Goal: Task Accomplishment & Management: Complete application form

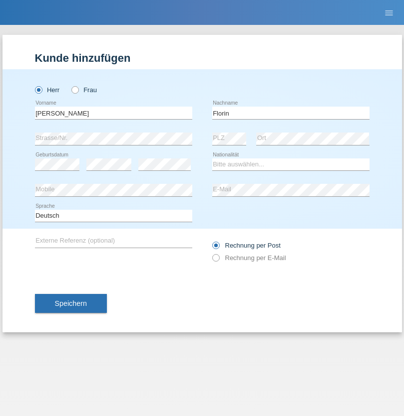
type input "Florin"
select select "RO"
select select "C"
select select "29"
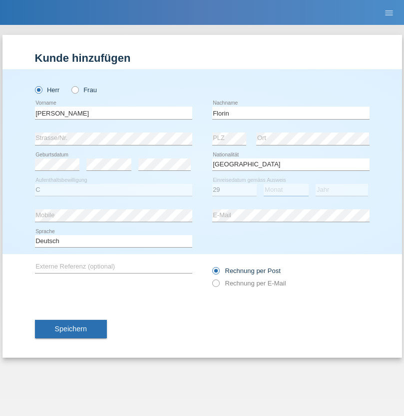
select select "02"
select select "2021"
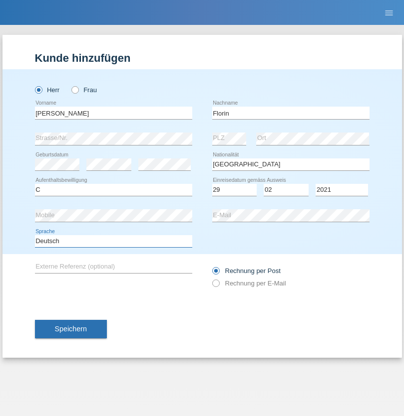
select select "en"
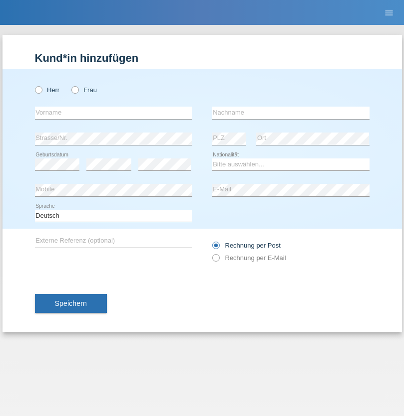
radio input "true"
click at [113, 113] on input "text" at bounding box center [113, 113] width 157 height 12
type input "Ruth"
click at [290, 113] on input "text" at bounding box center [290, 113] width 157 height 12
type input "Krebs"
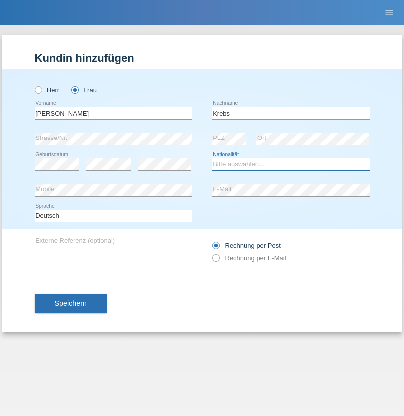
select select "CH"
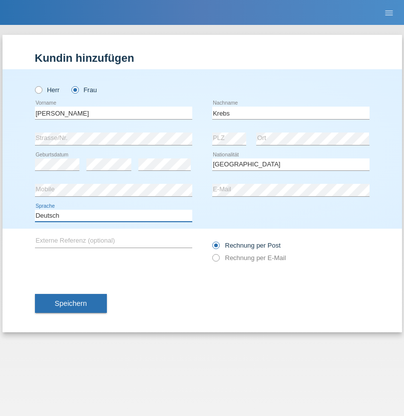
select select "en"
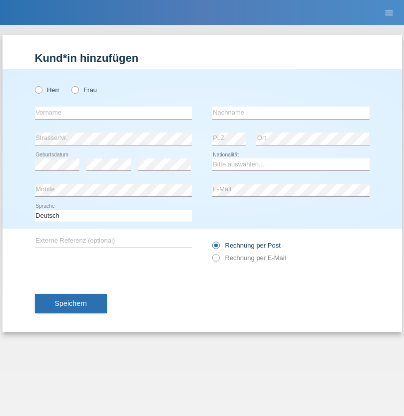
radio input "true"
click at [113, 113] on input "text" at bounding box center [113, 113] width 157 height 12
type input "Qovanaj"
click at [290, 113] on input "text" at bounding box center [290, 113] width 157 height 12
type input "Shaban"
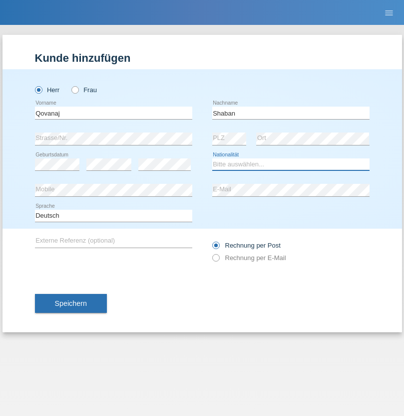
select select "CH"
radio input "true"
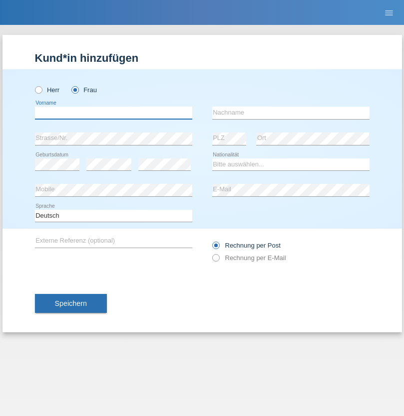
click at [113, 113] on input "text" at bounding box center [113, 113] width 157 height 12
type input "Diana"
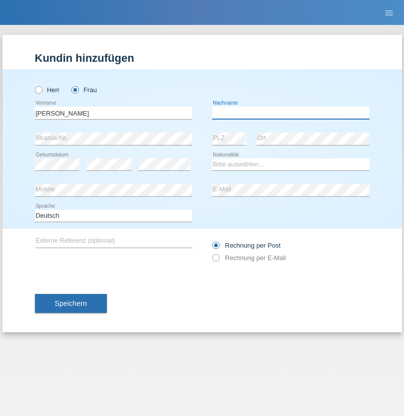
click at [290, 113] on input "text" at bounding box center [290, 113] width 157 height 12
type input "Stalder"
select select "CH"
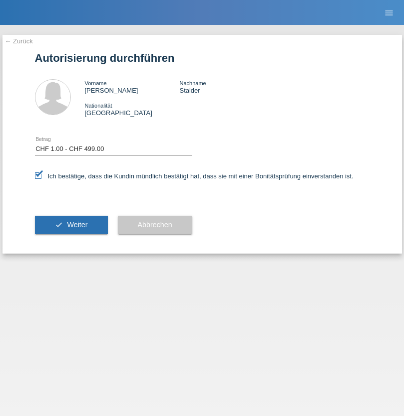
select select "1"
click at [71, 225] on span "Weiter" at bounding box center [77, 225] width 20 height 8
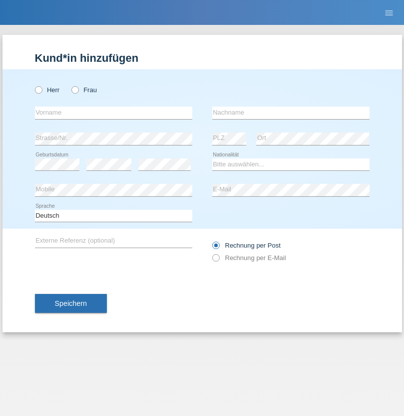
radio input "true"
click at [113, 113] on input "text" at bounding box center [113, 113] width 157 height 12
type input "J"
click at [290, 113] on input "text" at bounding box center [290, 113] width 157 height 12
type input "sarmento cavalcanti"
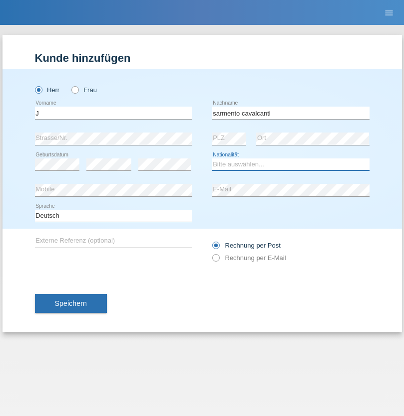
select select "PT"
select select "C"
select select "02"
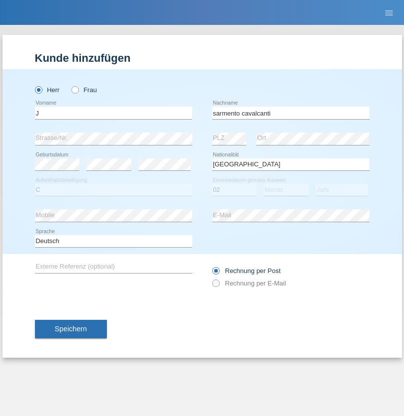
select select "09"
select select "2019"
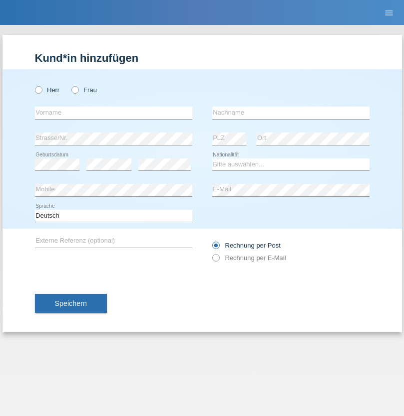
radio input "true"
click at [113, 113] on input "text" at bounding box center [113, 113] width 157 height 12
type input "G"
click at [290, 113] on input "text" at bounding box center [290, 113] width 157 height 12
type input "Umar"
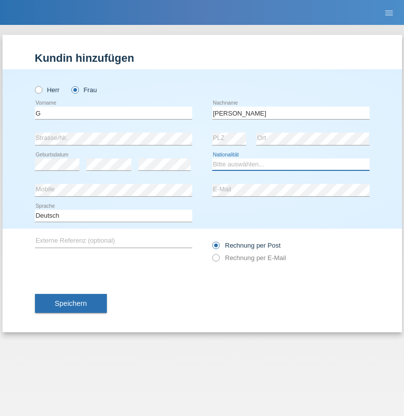
select select "CH"
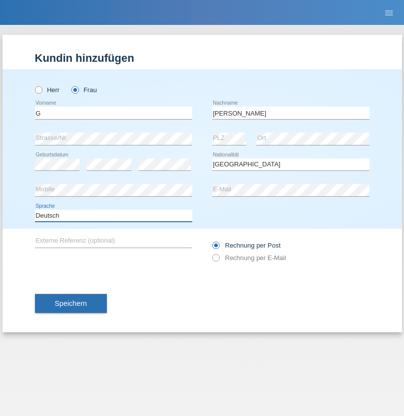
select select "en"
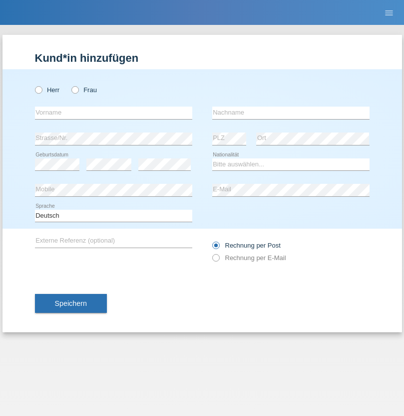
radio input "true"
click at [113, 113] on input "text" at bounding box center [113, 113] width 157 height 12
type input "Varodi"
click at [290, 113] on input "text" at bounding box center [290, 113] width 157 height 12
type input "Zoltan"
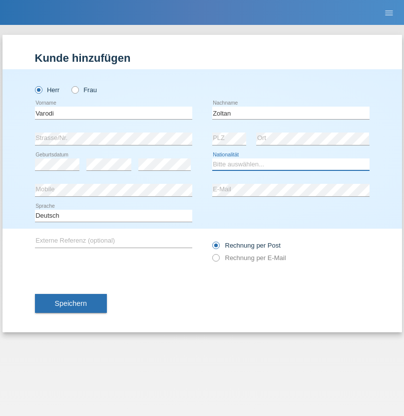
select select "UA"
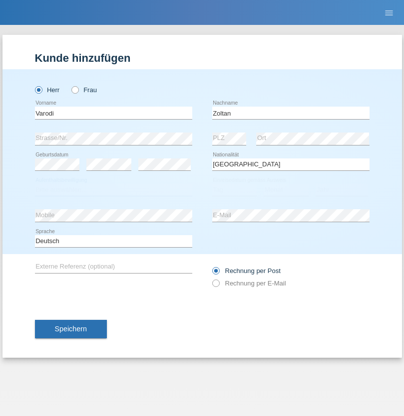
select select "C"
select select "10"
select select "2021"
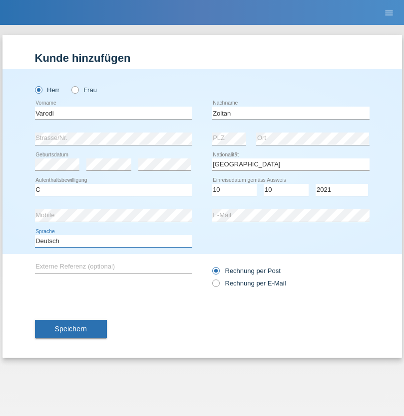
select select "en"
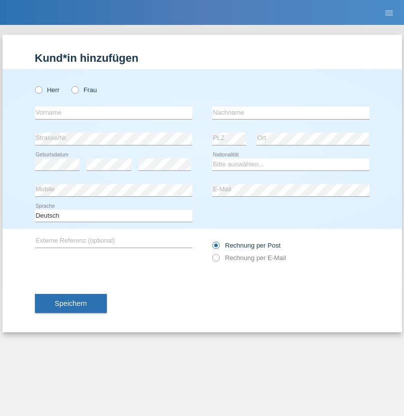
radio input "true"
click at [113, 113] on input "text" at bounding box center [113, 113] width 157 height 12
type input "Samira"
click at [290, 113] on input "text" at bounding box center [290, 113] width 157 height 12
type input "Bachofen"
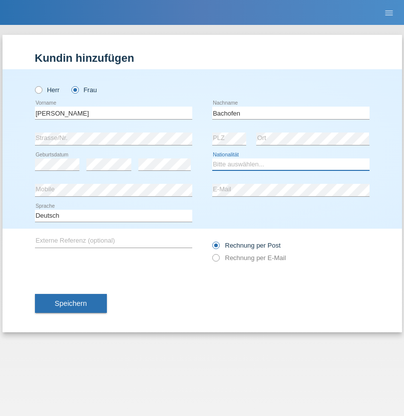
select select "CH"
radio input "true"
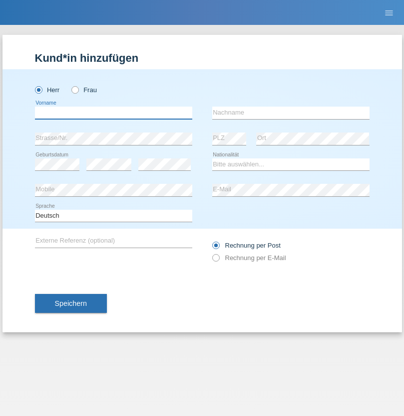
click at [113, 113] on input "text" at bounding box center [113, 113] width 157 height 12
type input "Volkan"
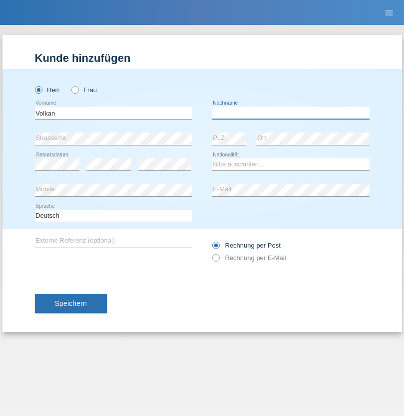
click at [290, 113] on input "text" at bounding box center [290, 113] width 157 height 12
type input "Laçın"
select select "TR"
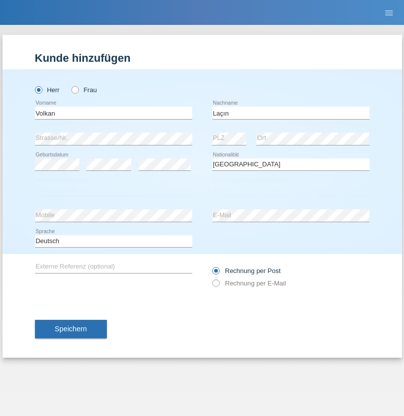
select select "C"
select select "06"
select select "04"
select select "2021"
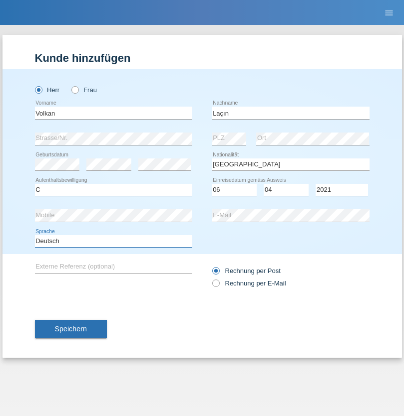
select select "en"
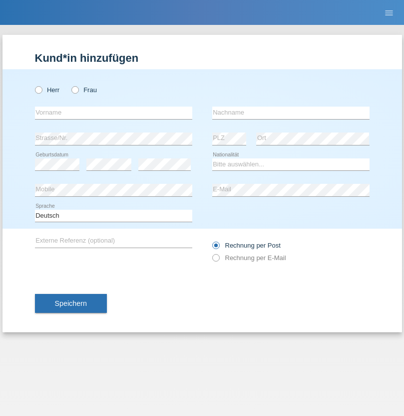
radio input "true"
click at [113, 113] on input "text" at bounding box center [113, 113] width 157 height 12
type input "Volkan"
click at [290, 113] on input "text" at bounding box center [290, 113] width 157 height 12
type input "Laçın"
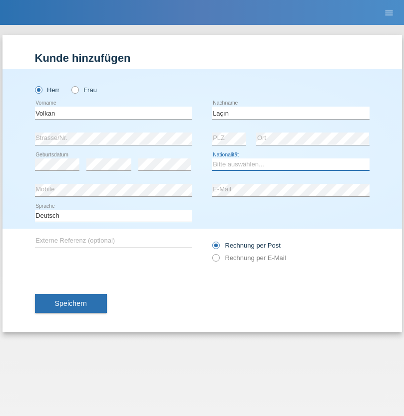
select select "TR"
select select "C"
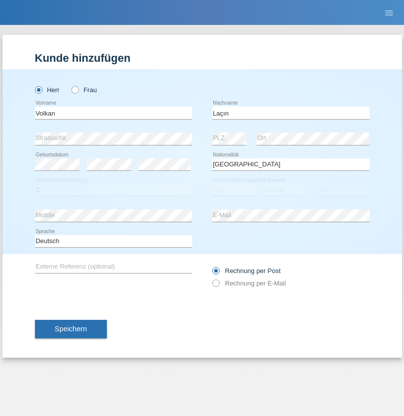
select select "06"
select select "04"
select select "2021"
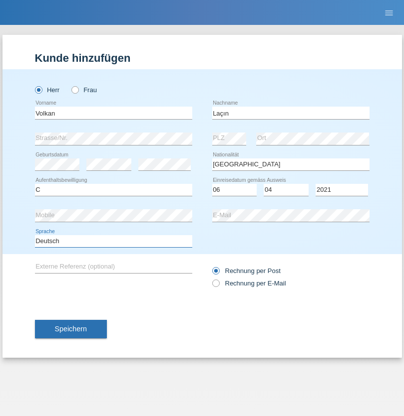
select select "en"
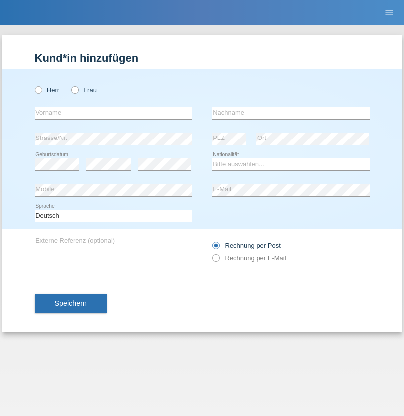
radio input "true"
click at [113, 113] on input "text" at bounding box center [113, 113] width 157 height 12
type input "[PERSON_NAME]"
click at [290, 113] on input "text" at bounding box center [290, 113] width 157 height 12
type input "löffel"
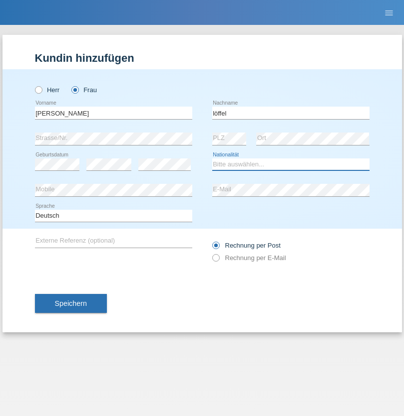
select select "CH"
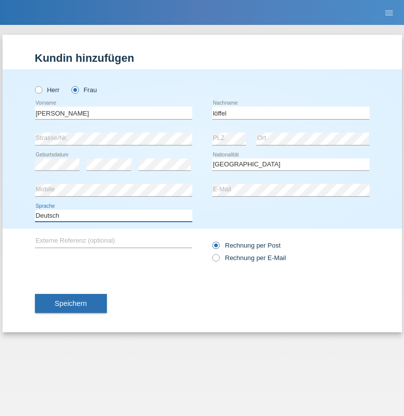
select select "en"
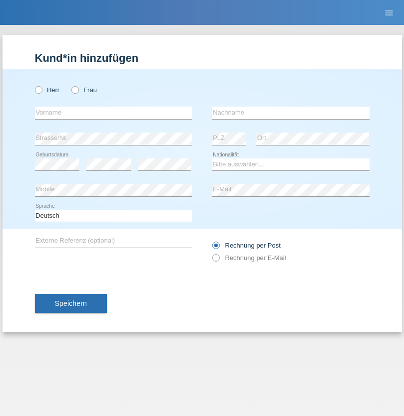
radio input "true"
click at [113, 113] on input "text" at bounding box center [113, 113] width 157 height 12
type input "Matusa"
click at [290, 113] on input "text" at bounding box center [290, 113] width 157 height 12
type input "Marian valentin"
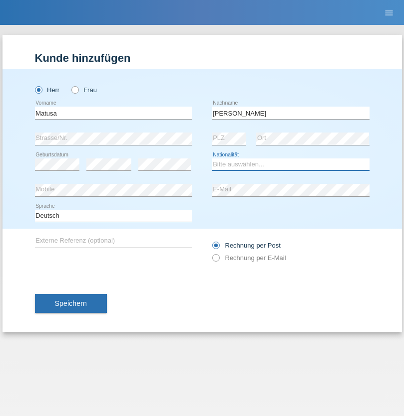
select select "RO"
select select "C"
select select "01"
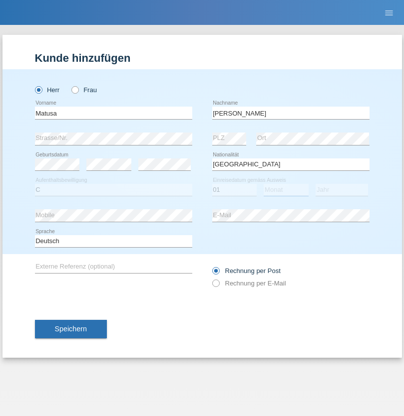
select select "06"
select select "2016"
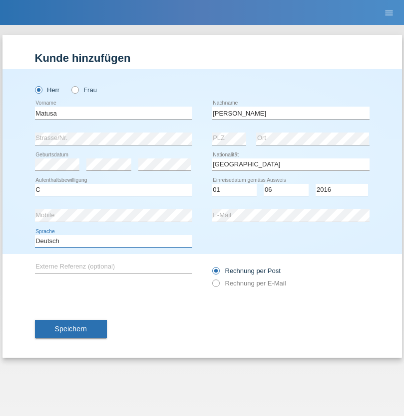
select select "en"
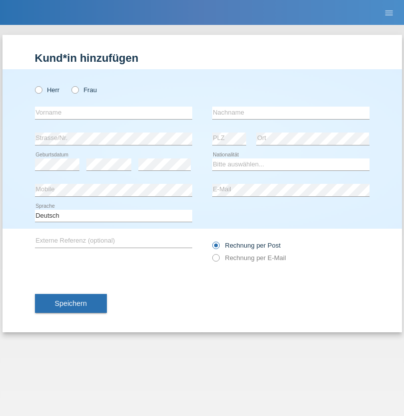
radio input "true"
click at [113, 113] on input "text" at bounding box center [113, 113] width 157 height 12
type input "Cedric"
click at [290, 113] on input "text" at bounding box center [290, 113] width 157 height 12
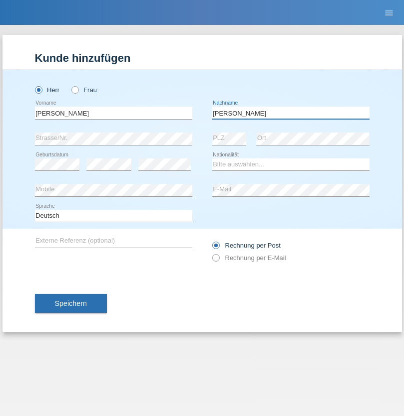
type input "Keller"
select select "CH"
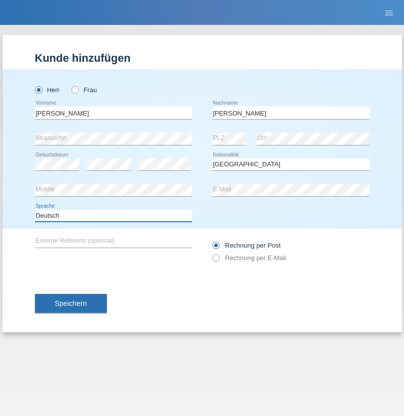
select select "en"
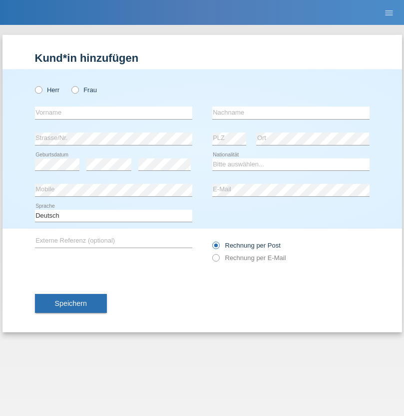
radio input "true"
click at [113, 113] on input "text" at bounding box center [113, 113] width 157 height 12
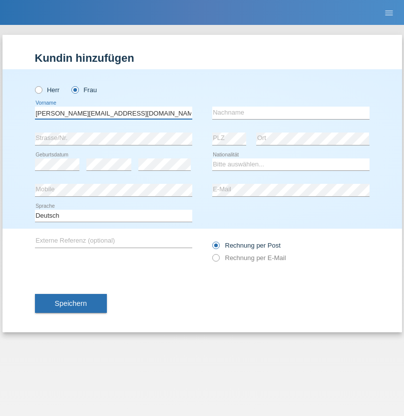
type input "[PERSON_NAME][EMAIL_ADDRESS][DOMAIN_NAME]"
click at [290, 113] on input "text" at bounding box center [290, 113] width 157 height 12
type input "Hylaj"
select select "CH"
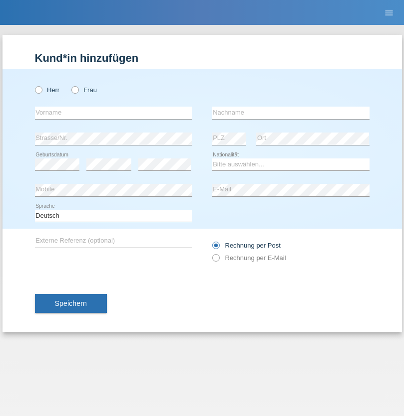
radio input "true"
click at [113, 113] on input "text" at bounding box center [113, 113] width 157 height 12
type input "luka"
click at [290, 113] on input "text" at bounding box center [290, 113] width 157 height 12
type input "kocic"
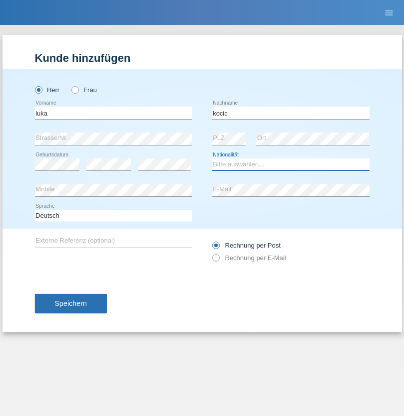
select select "RS"
select select "C"
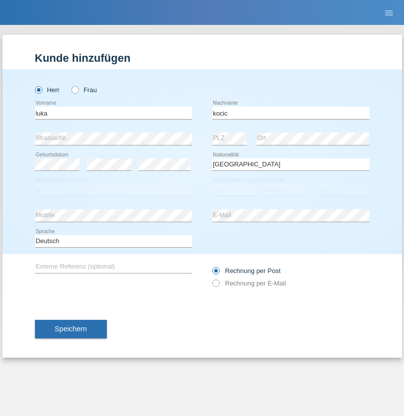
select select "21"
select select "04"
select select "1999"
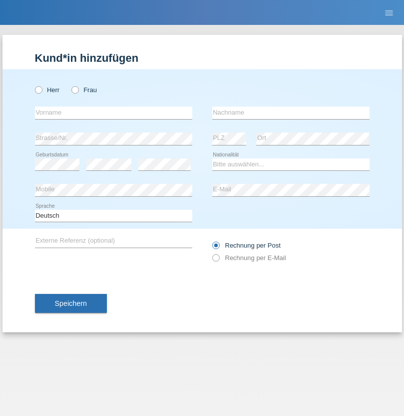
radio input "true"
click at [113, 113] on input "text" at bounding box center [113, 113] width 157 height 12
type input "Marian"
click at [290, 113] on input "text" at bounding box center [290, 113] width 157 height 12
type input "Matusa"
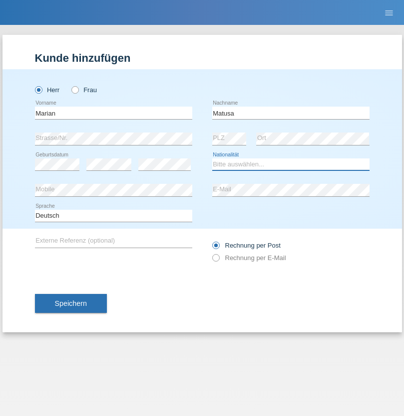
select select "RO"
select select "C"
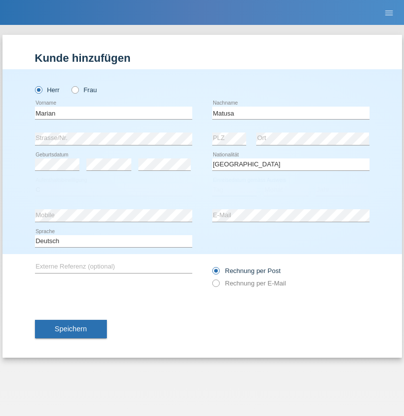
select select "01"
select select "06"
select select "2016"
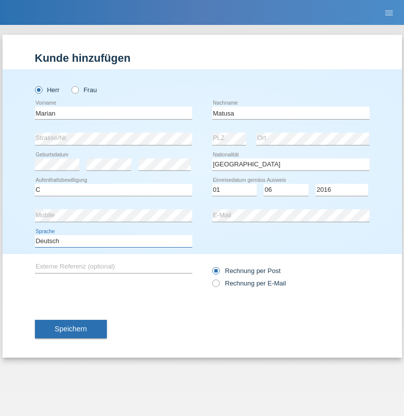
select select "en"
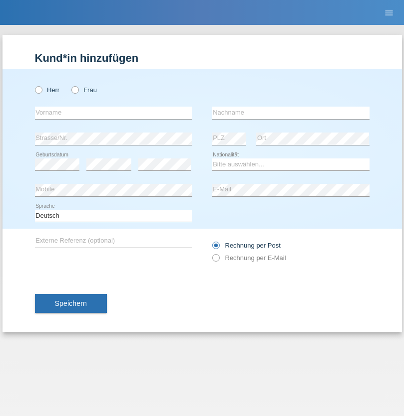
radio input "true"
click at [113, 113] on input "text" at bounding box center [113, 113] width 157 height 12
type input "[PERSON_NAME]"
click at [290, 113] on input "text" at bounding box center [290, 113] width 157 height 12
type input "Weinlein"
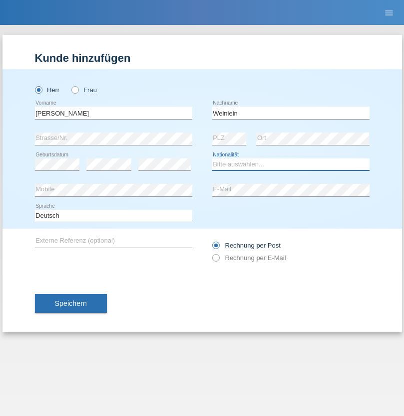
select select "CH"
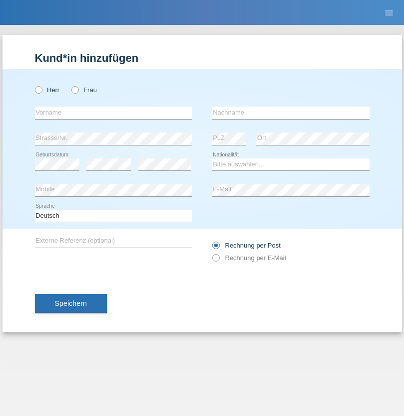
radio input "true"
click at [113, 113] on input "text" at bounding box center [113, 113] width 157 height 12
type input "Jashari lmeri"
click at [290, 113] on input "text" at bounding box center [290, 113] width 157 height 12
type input "Rabije"
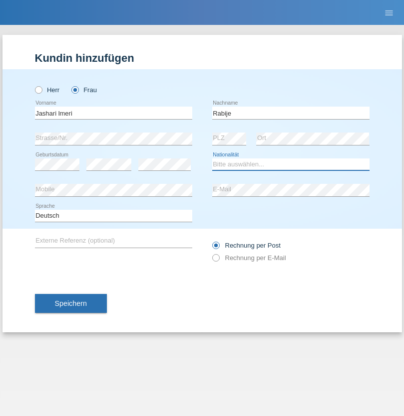
select select "CH"
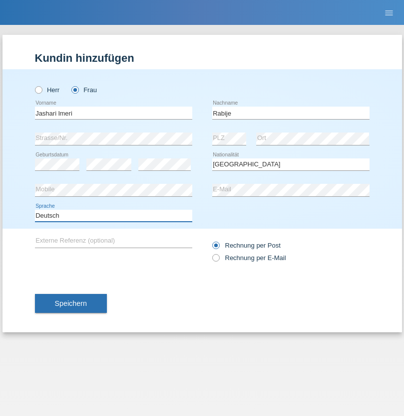
select select "en"
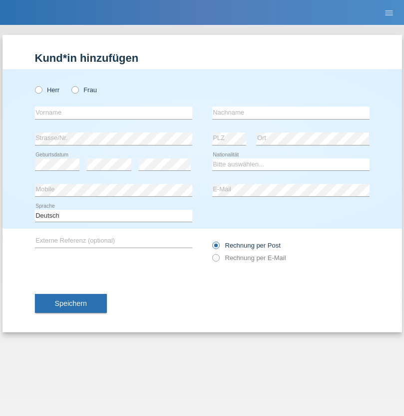
radio input "true"
click at [113, 113] on input "text" at bounding box center [113, 113] width 157 height 12
type input "firat"
click at [290, 113] on input "text" at bounding box center [290, 113] width 157 height 12
type input "kara"
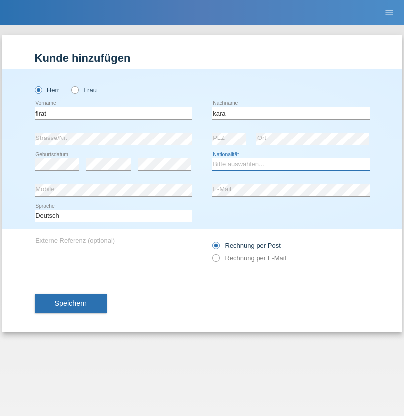
select select "CH"
radio input "true"
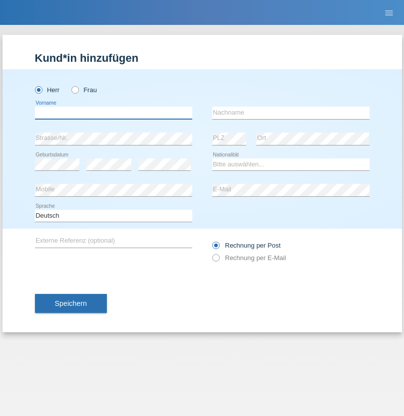
click at [113, 113] on input "text" at bounding box center [113, 113] width 157 height 12
type input "Gigov"
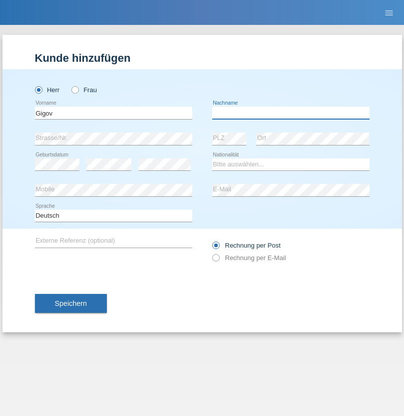
click at [290, 113] on input "text" at bounding box center [290, 113] width 157 height 12
type input "Zhan"
select select "BG"
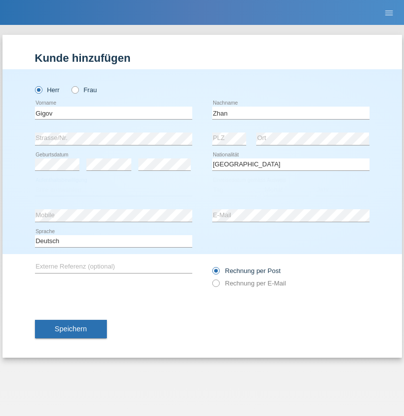
select select "C"
select select "23"
select select "10"
select select "2021"
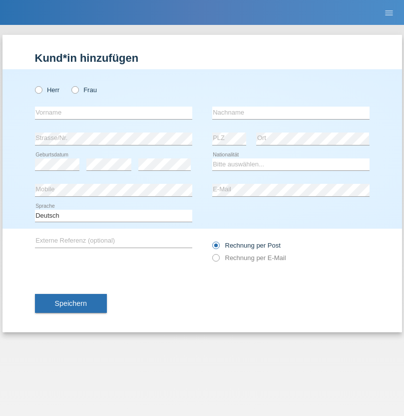
radio input "true"
click at [113, 113] on input "text" at bounding box center [113, 113] width 157 height 12
type input "Amand"
click at [290, 113] on input "text" at bounding box center [290, 113] width 157 height 12
type input "Pires"
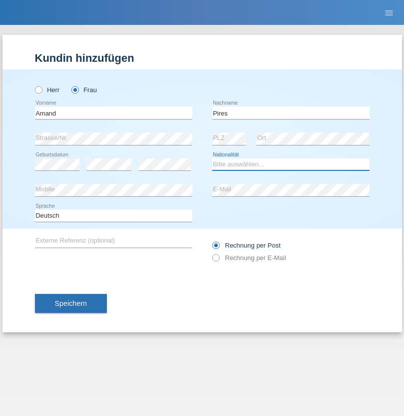
select select "CH"
radio input "true"
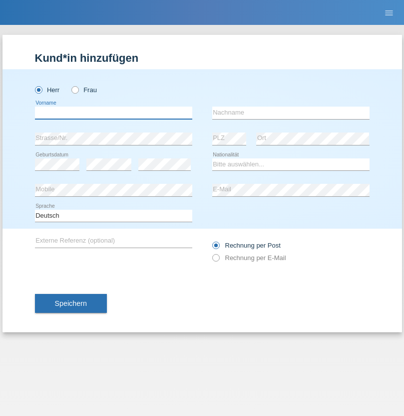
click at [113, 113] on input "text" at bounding box center [113, 113] width 157 height 12
type input "[PERSON_NAME]"
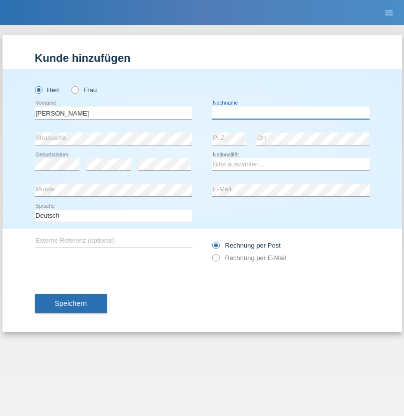
click at [290, 113] on input "text" at bounding box center [290, 113] width 157 height 12
type input "Saidi"
select select "CH"
radio input "true"
click at [113, 113] on input "text" at bounding box center [113, 113] width 157 height 12
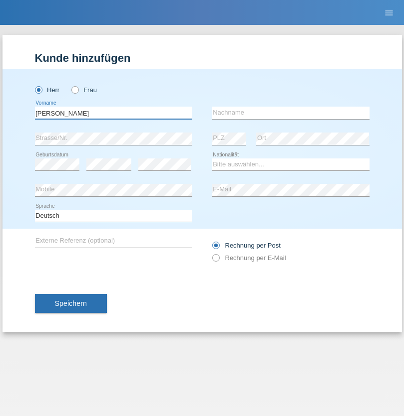
type input "Edinson Maurício"
click at [290, 113] on input "text" at bounding box center [290, 113] width 157 height 12
type input "Branquinho Alexander"
select select "PT"
select select "C"
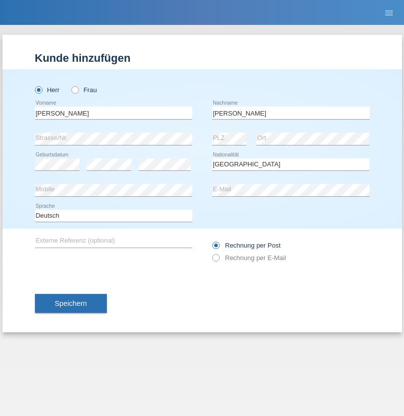
select select "23"
select select "08"
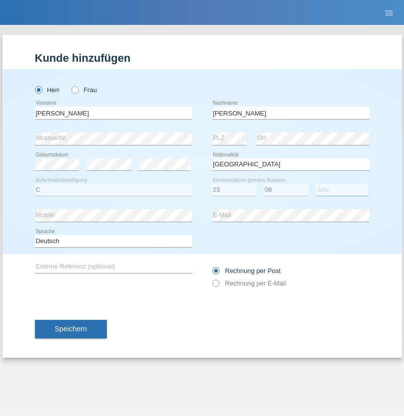
select select "2021"
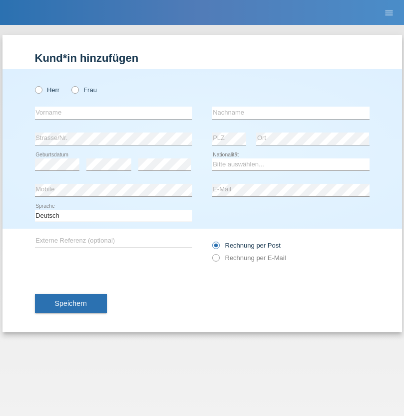
radio input "true"
click at [113, 113] on input "text" at bounding box center [113, 113] width 157 height 12
type input "[PERSON_NAME]"
click at [290, 113] on input "text" at bounding box center [290, 113] width 157 height 12
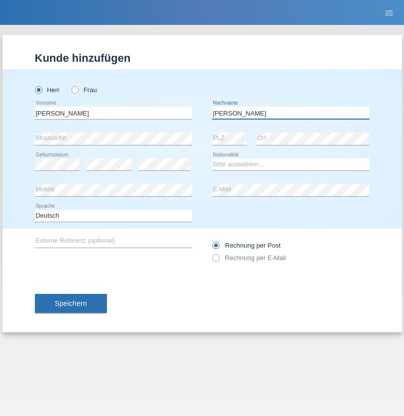
type input "Meier"
select select "CH"
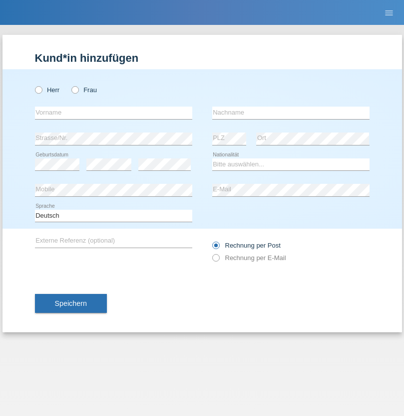
radio input "true"
click at [113, 113] on input "text" at bounding box center [113, 113] width 157 height 12
type input "Szilvia"
click at [290, 113] on input "text" at bounding box center [290, 113] width 157 height 12
type input "Olakh"
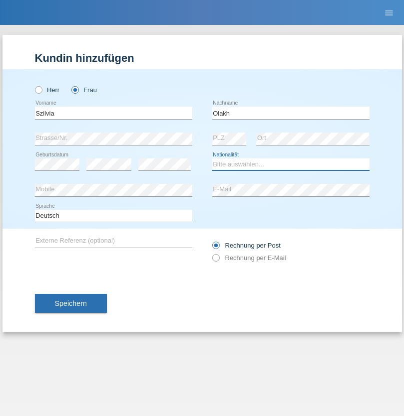
select select "UA"
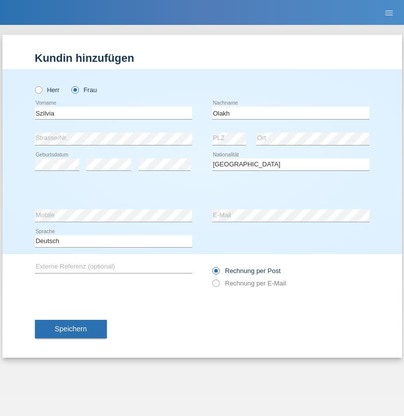
select select "C"
select select "17"
select select "09"
select select "2021"
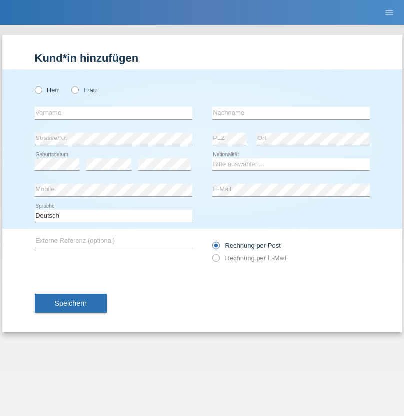
radio input "true"
click at [113, 113] on input "text" at bounding box center [113, 113] width 157 height 12
type input "Asrit"
click at [290, 113] on input "text" at bounding box center [290, 113] width 157 height 12
type input "Kupa"
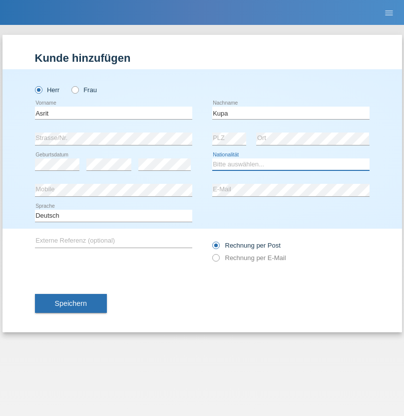
select select "MK"
select select "C"
select select "27"
select select "05"
radio input "true"
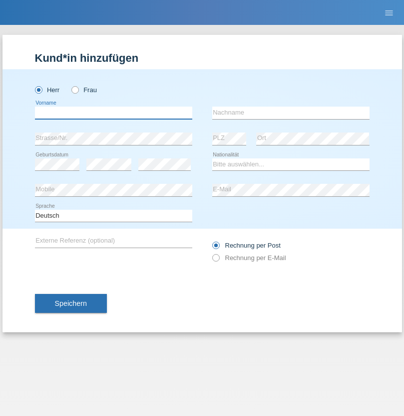
click at [113, 113] on input "text" at bounding box center [113, 113] width 157 height 12
type input "[PERSON_NAME]"
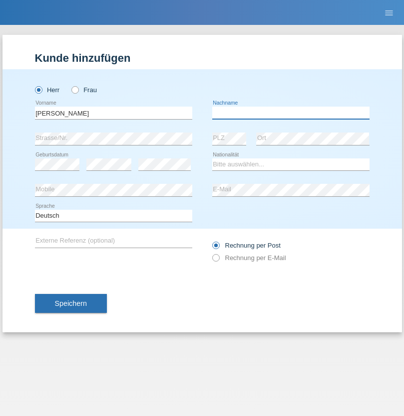
click at [290, 113] on input "text" at bounding box center [290, 113] width 157 height 12
type input "[PERSON_NAME]"
select select "SY"
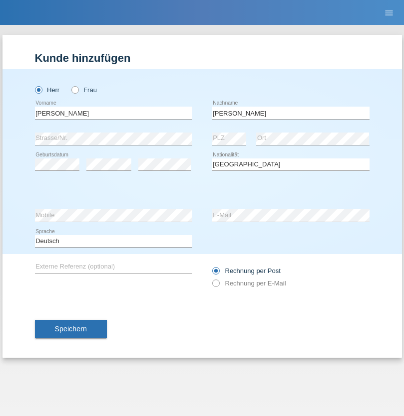
select select "C"
select select "17"
select select "09"
select select "2021"
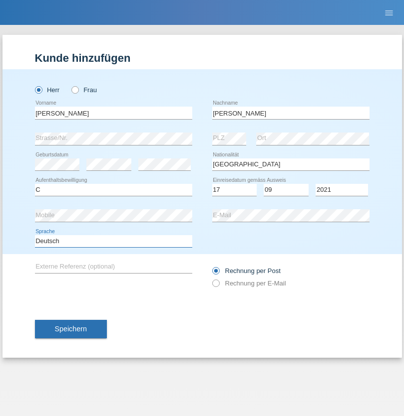
select select "en"
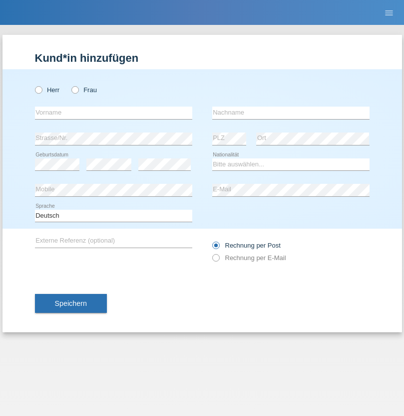
radio input "true"
select select "CH"
radio input "true"
click at [113, 113] on input "text" at bounding box center [113, 113] width 157 height 12
type input "[PERSON_NAME]"
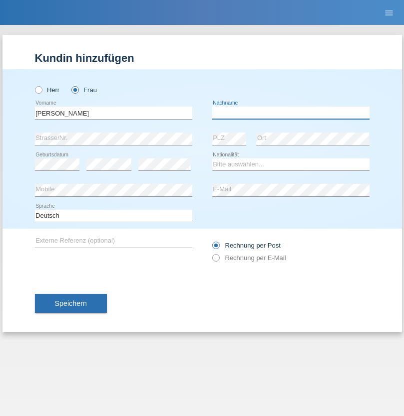
click at [290, 113] on input "text" at bounding box center [290, 113] width 157 height 12
type input "Bacic"
select select "CH"
